Goal: Check status: Check status

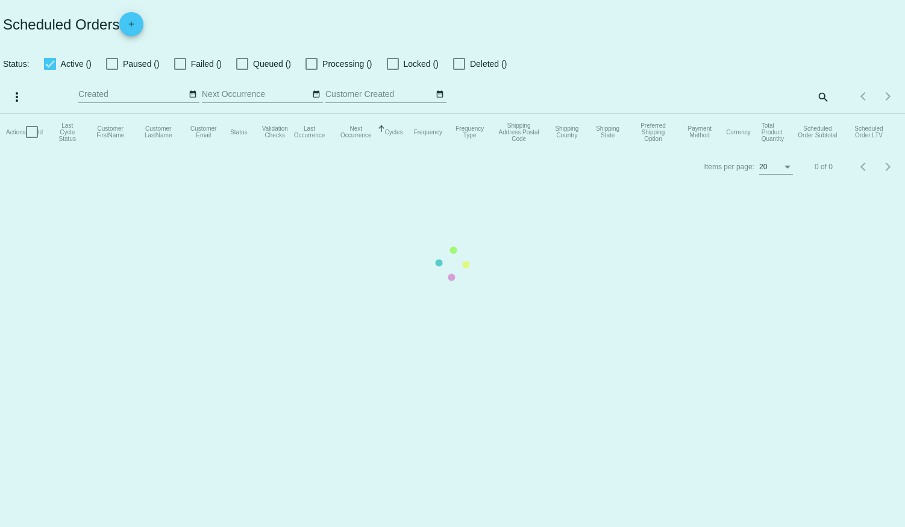
click at [111, 114] on mat-table "Actions Id Last Cycle Status Customer FirstName Customer LastName Customer Emai…" at bounding box center [452, 132] width 905 height 36
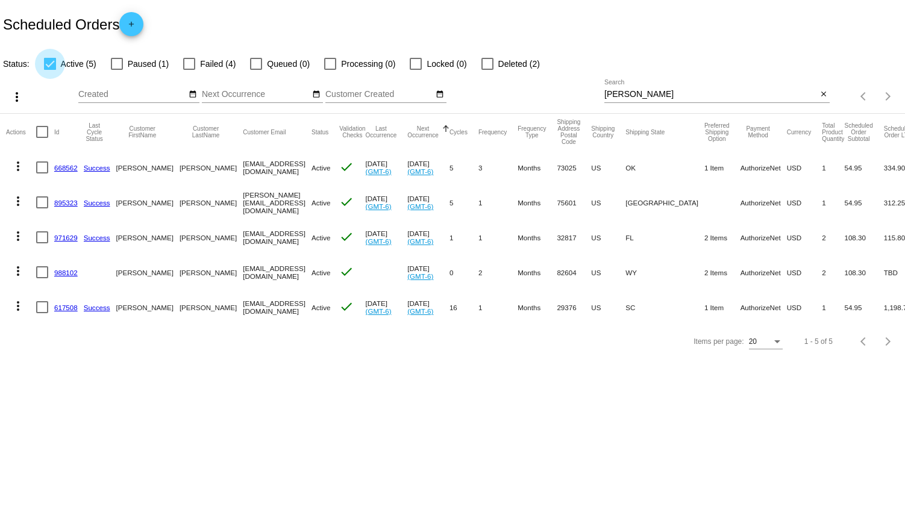
click at [52, 63] on div at bounding box center [50, 64] width 12 height 12
click at [50, 70] on input "Active (5)" at bounding box center [49, 70] width 1 height 1
checkbox input "false"
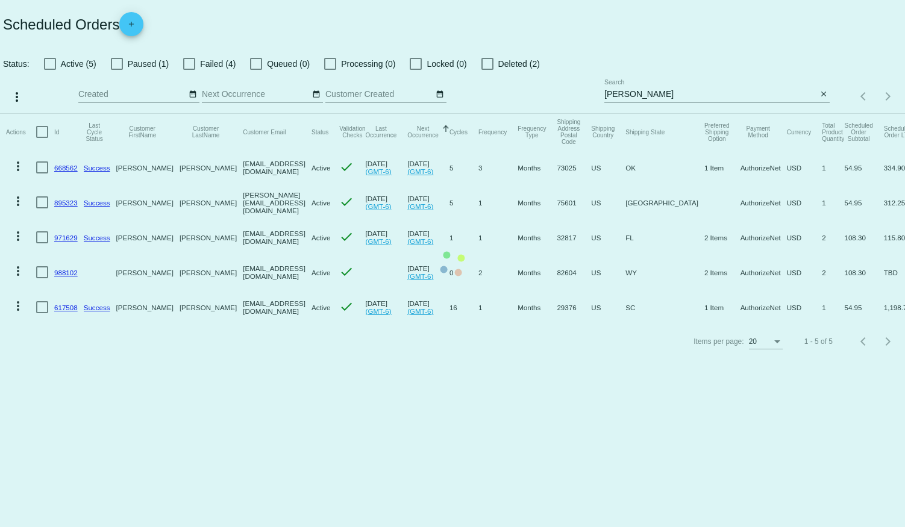
click at [114, 114] on mat-table "Actions Id Last Cycle Status Customer FirstName Customer LastName Customer Emai…" at bounding box center [452, 219] width 905 height 211
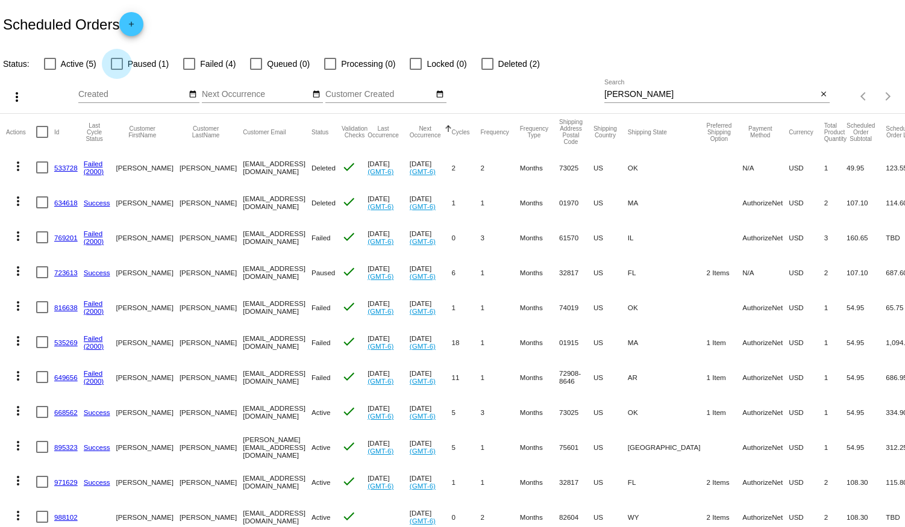
click at [115, 63] on div at bounding box center [117, 64] width 12 height 12
click at [116, 70] on input "Paused (1)" at bounding box center [116, 70] width 1 height 1
checkbox input "true"
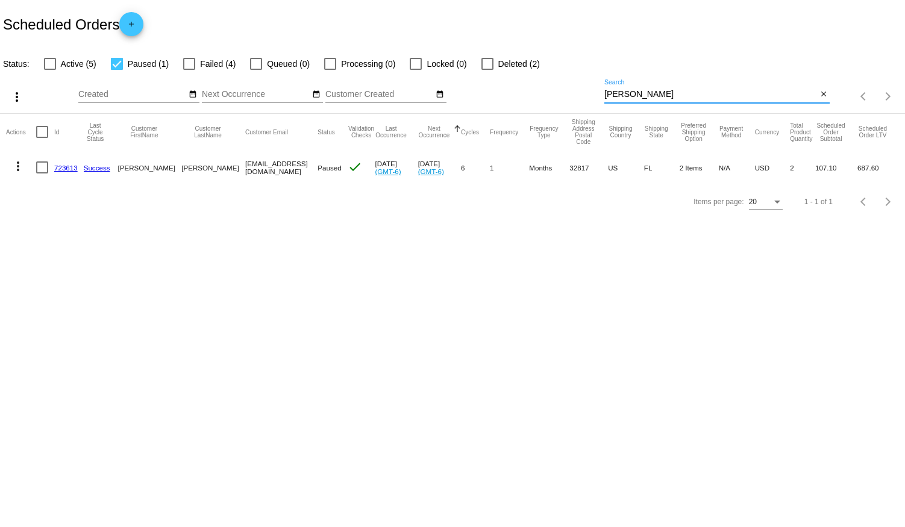
drag, startPoint x: 631, startPoint y: 95, endPoint x: 469, endPoint y: 95, distance: 161.5
click at [469, 95] on div "more_vert Aug Jan Feb Mar [DATE]" at bounding box center [452, 92] width 905 height 43
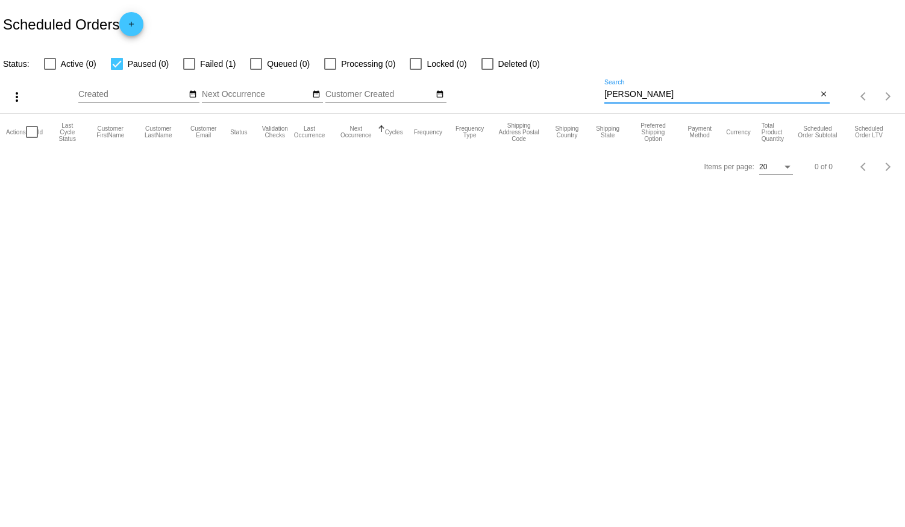
type input "[PERSON_NAME]"
click at [49, 63] on div at bounding box center [50, 64] width 12 height 12
click at [49, 70] on input "Active (0)" at bounding box center [49, 70] width 1 height 1
checkbox input "true"
click at [117, 62] on div at bounding box center [117, 64] width 12 height 12
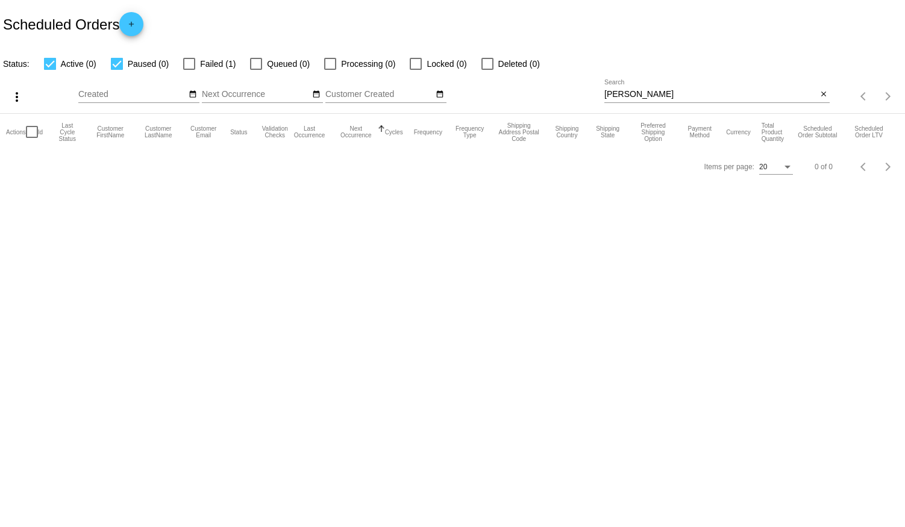
click at [117, 70] on input "Paused (0)" at bounding box center [116, 70] width 1 height 1
checkbox input "false"
drag, startPoint x: 639, startPoint y: 93, endPoint x: 492, endPoint y: 86, distance: 146.5
click at [494, 84] on div "more_vert Aug Jan Feb Mar [DATE]" at bounding box center [452, 92] width 905 height 43
type input "[PERSON_NAME]"
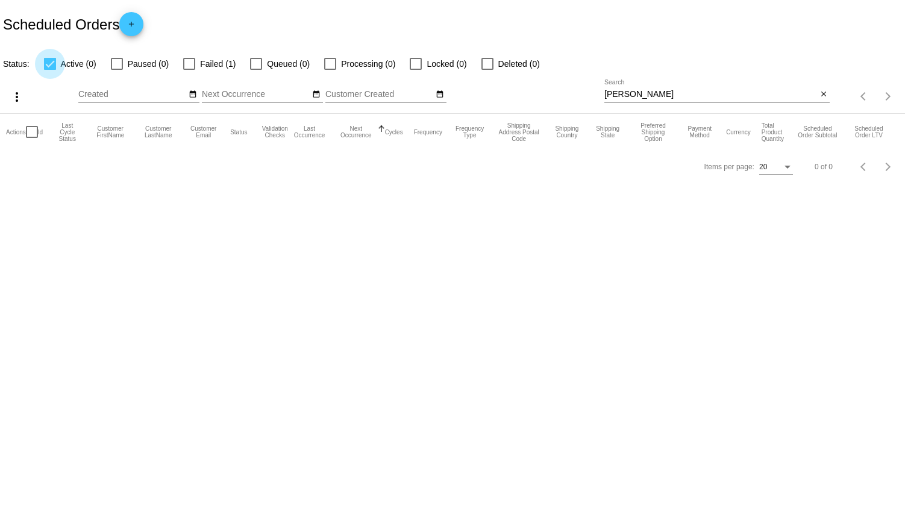
click at [50, 64] on div at bounding box center [50, 64] width 12 height 12
click at [50, 70] on input "Active (0)" at bounding box center [49, 70] width 1 height 1
checkbox input "false"
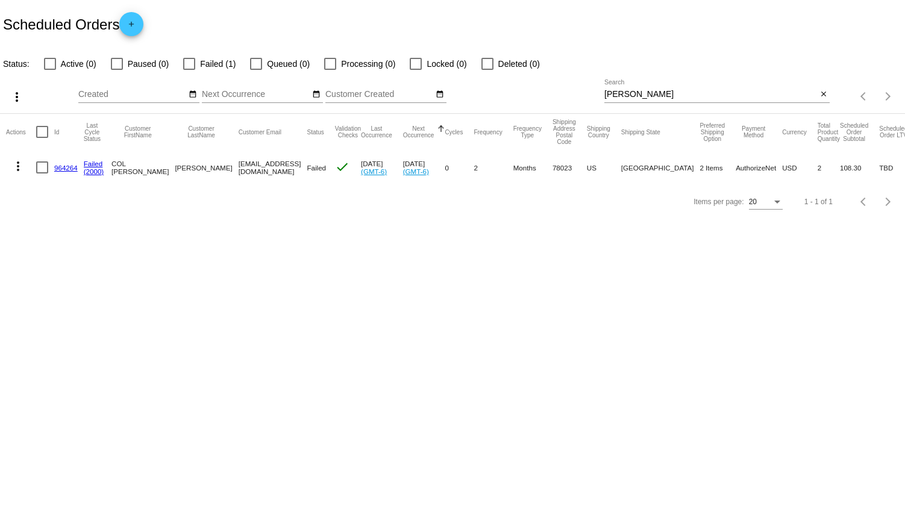
click at [64, 165] on link "964264" at bounding box center [65, 168] width 23 height 8
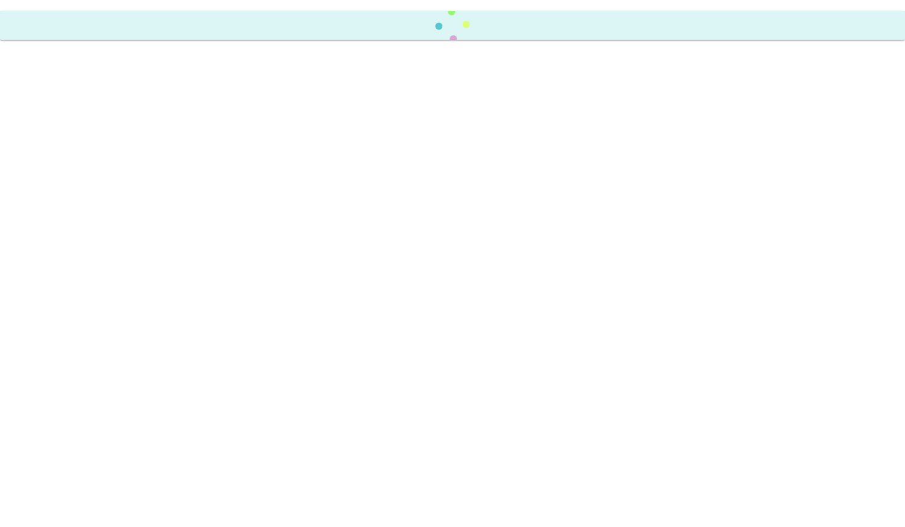
click at [64, 164] on body at bounding box center [452, 263] width 905 height 527
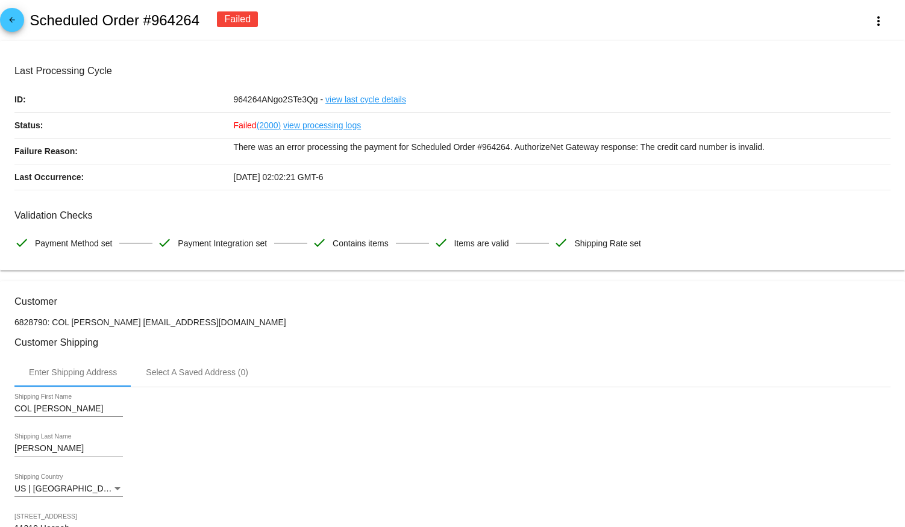
scroll to position [54, 0]
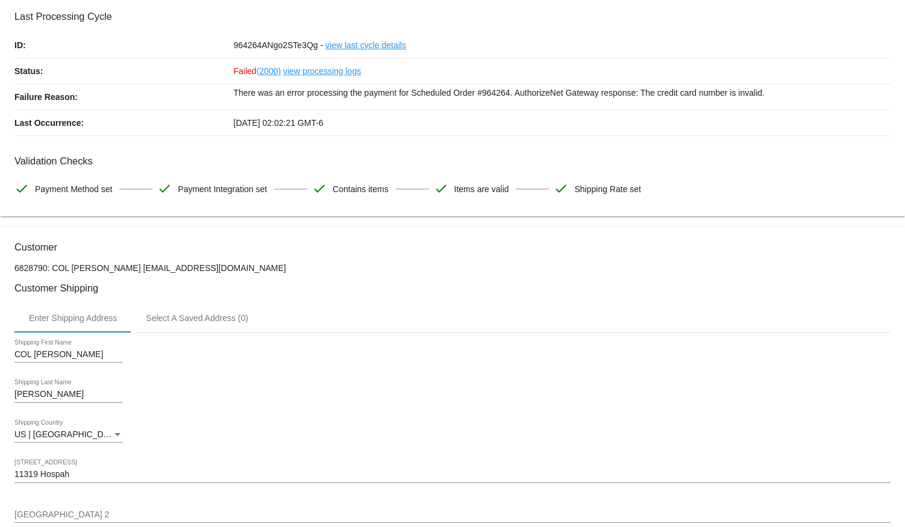
click at [465, 448] on div "US | [GEOGRAPHIC_DATA] Shipping Country" at bounding box center [452, 436] width 876 height 34
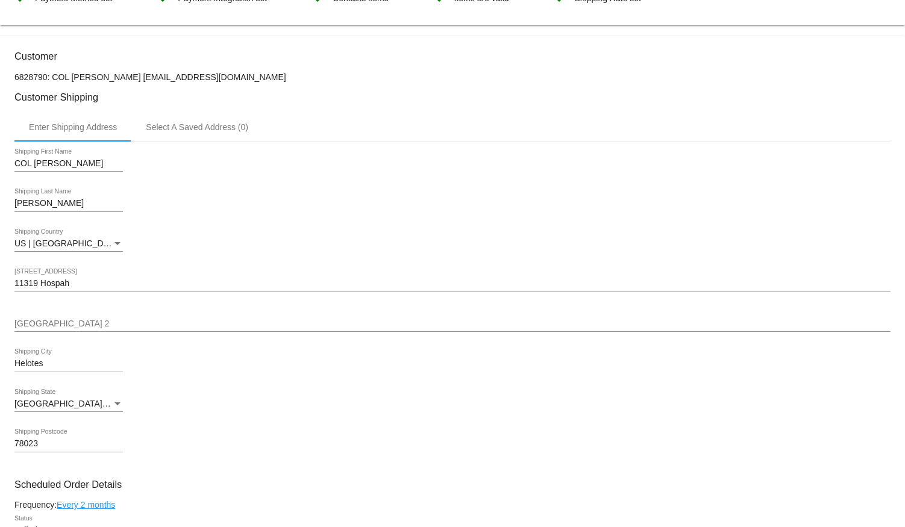
scroll to position [274, 0]
